Goal: Check status: Check status

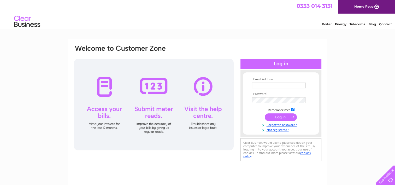
type input "kim@furnishingbydesign.co.uk"
click at [283, 117] on input "submit" at bounding box center [281, 116] width 32 height 7
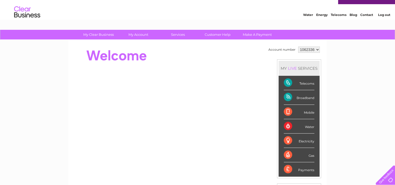
scroll to position [9, 0]
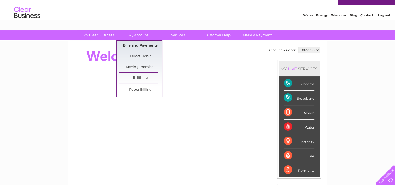
click at [141, 42] on link "Bills and Payments" at bounding box center [140, 45] width 43 height 10
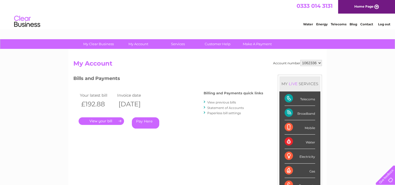
click at [103, 119] on link "." at bounding box center [101, 121] width 45 height 8
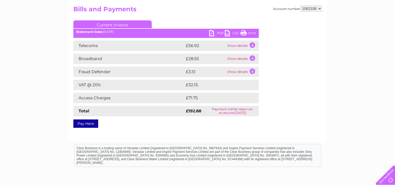
scroll to position [54, 0]
click at [239, 72] on td "Show details" at bounding box center [242, 72] width 33 height 10
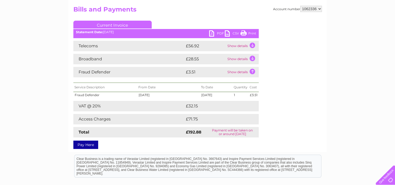
click at [238, 59] on td "Show details" at bounding box center [242, 59] width 33 height 10
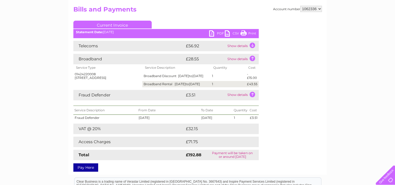
click at [235, 47] on td "Show details" at bounding box center [242, 46] width 33 height 10
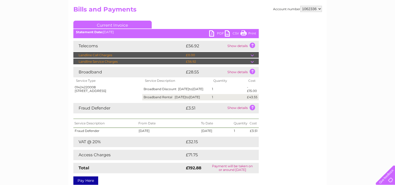
click at [235, 47] on td "Show details" at bounding box center [242, 46] width 33 height 10
